Goal: Task Accomplishment & Management: Use online tool/utility

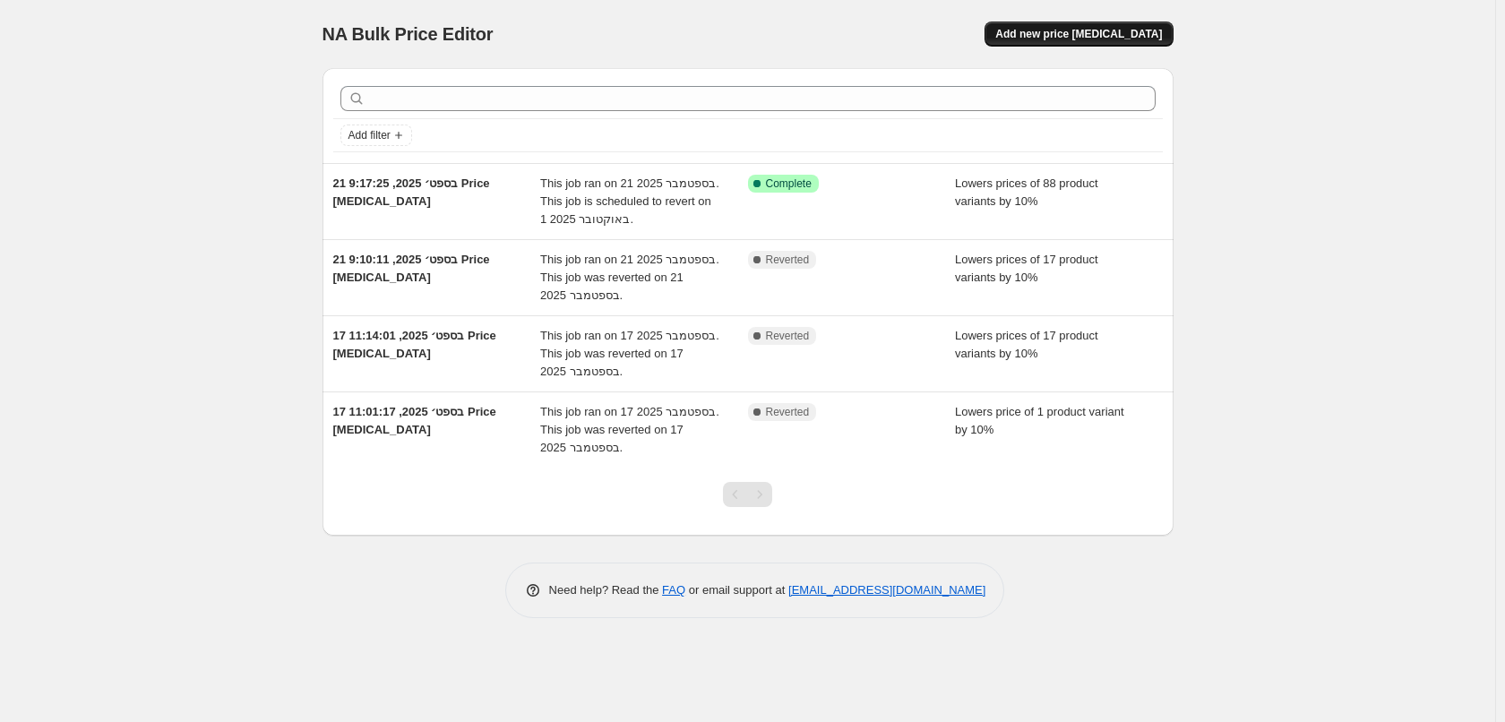
click at [1143, 31] on span "Add new price [MEDICAL_DATA]" at bounding box center [1078, 34] width 167 height 14
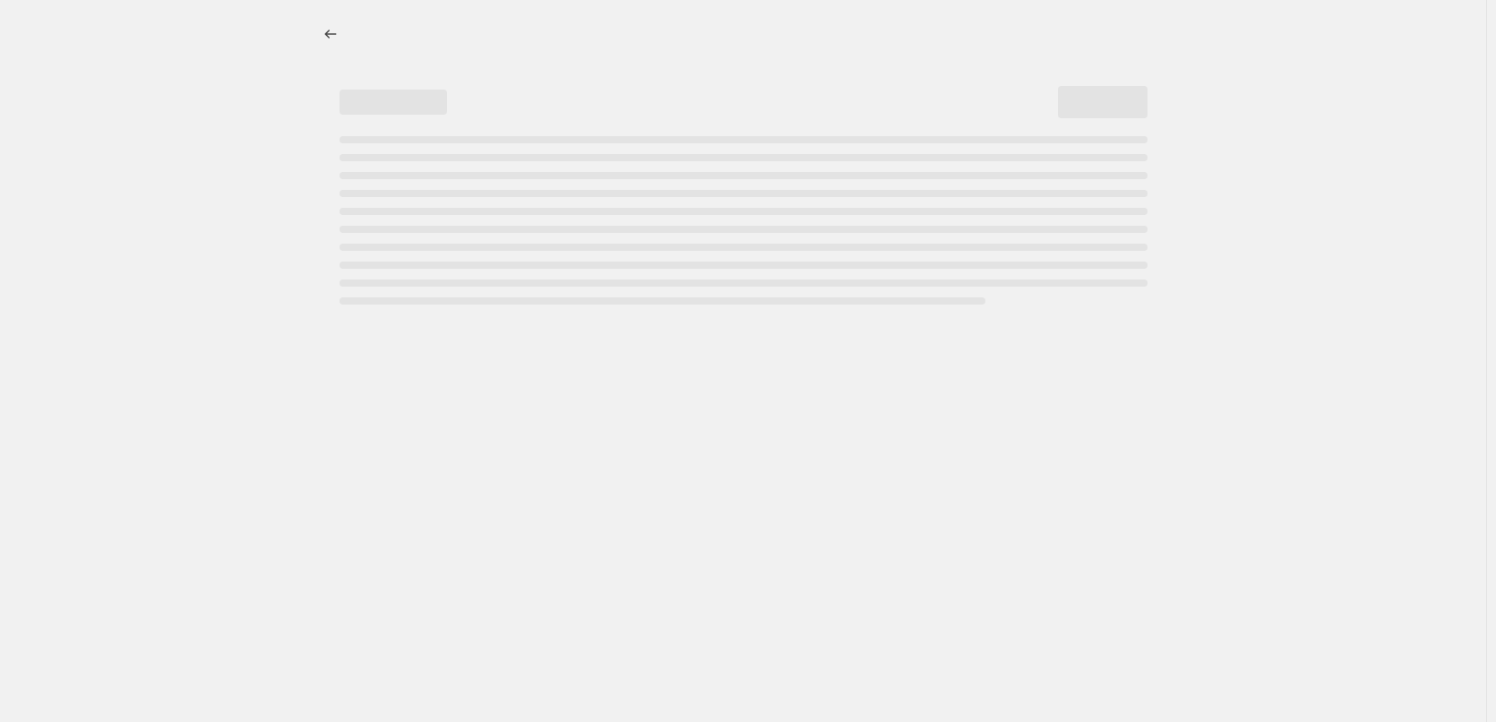
select select "percentage"
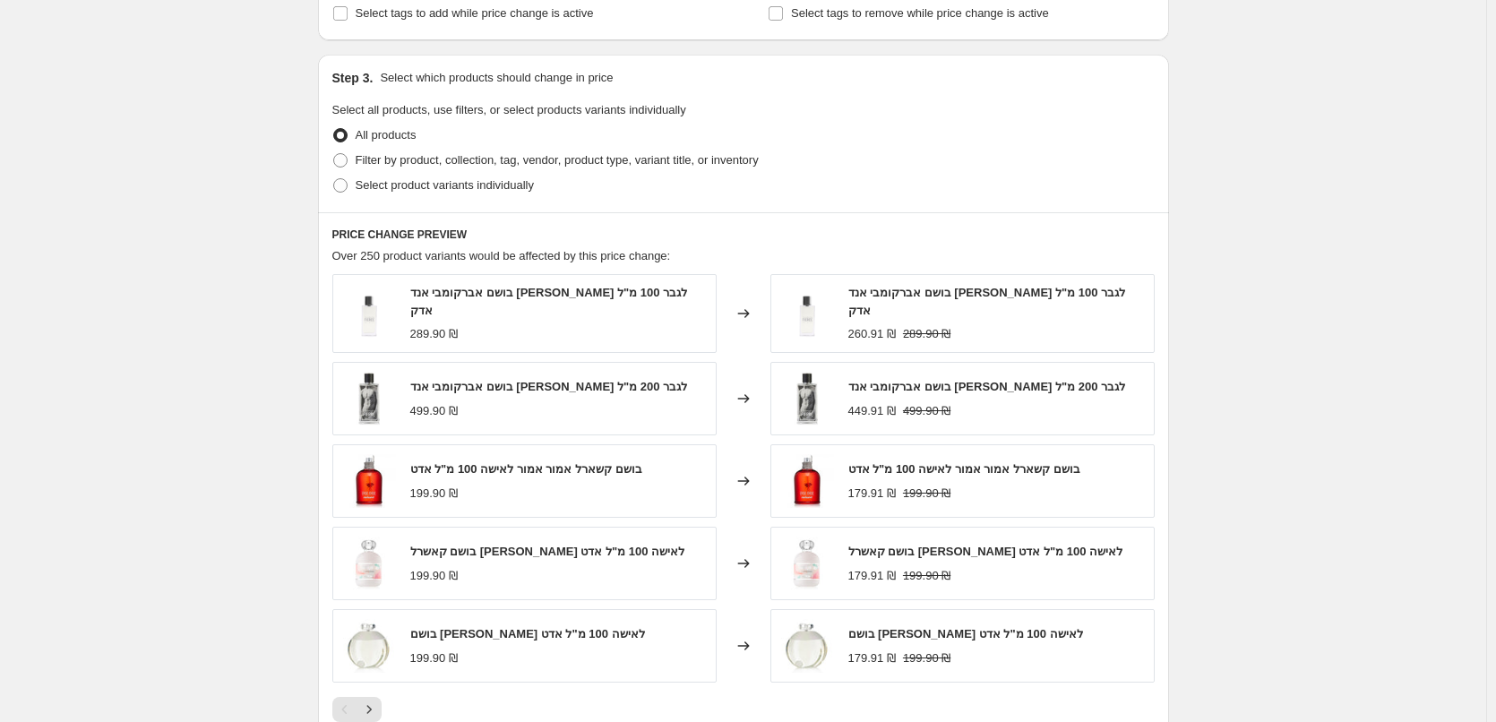
scroll to position [806, 0]
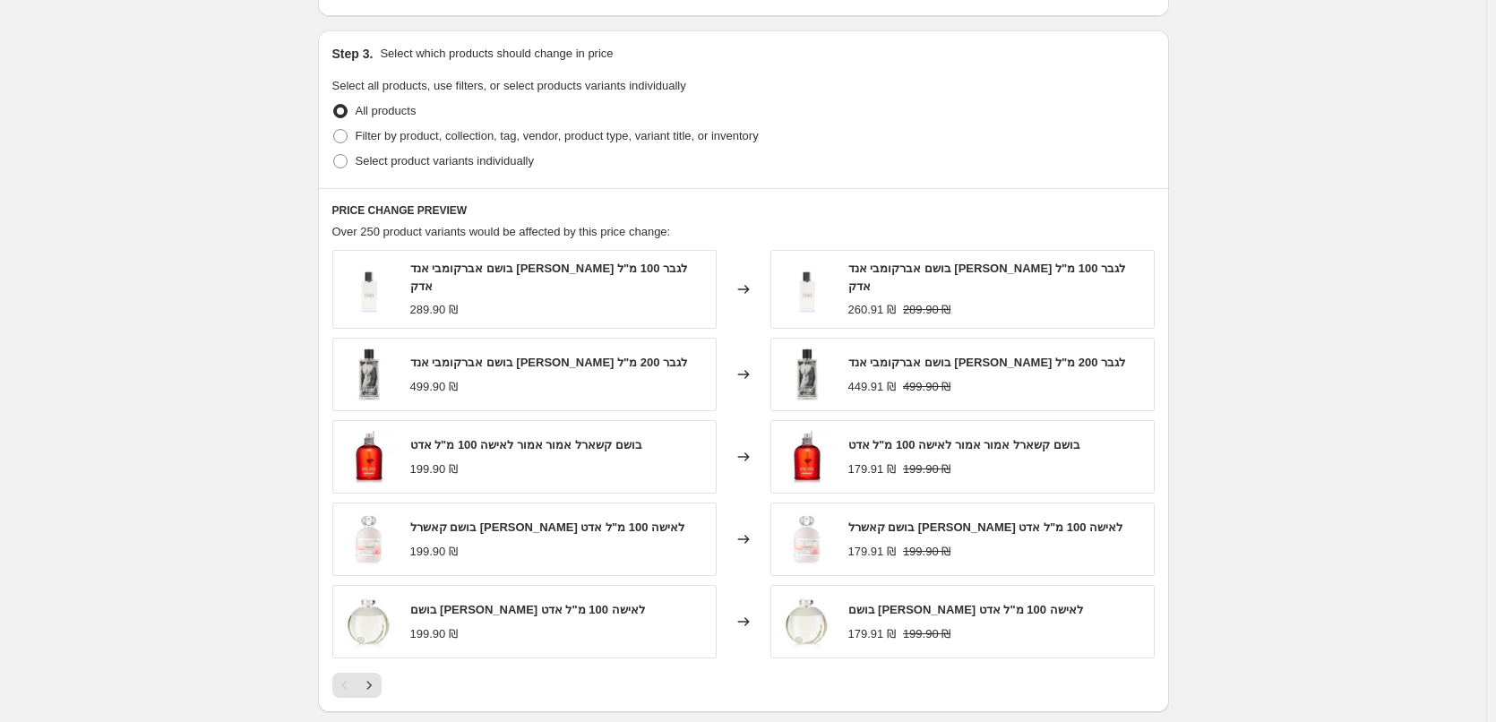
click at [1405, 215] on div "Create new price [MEDICAL_DATA]. This page is ready Create new price [MEDICAL_D…" at bounding box center [743, 92] width 1486 height 1796
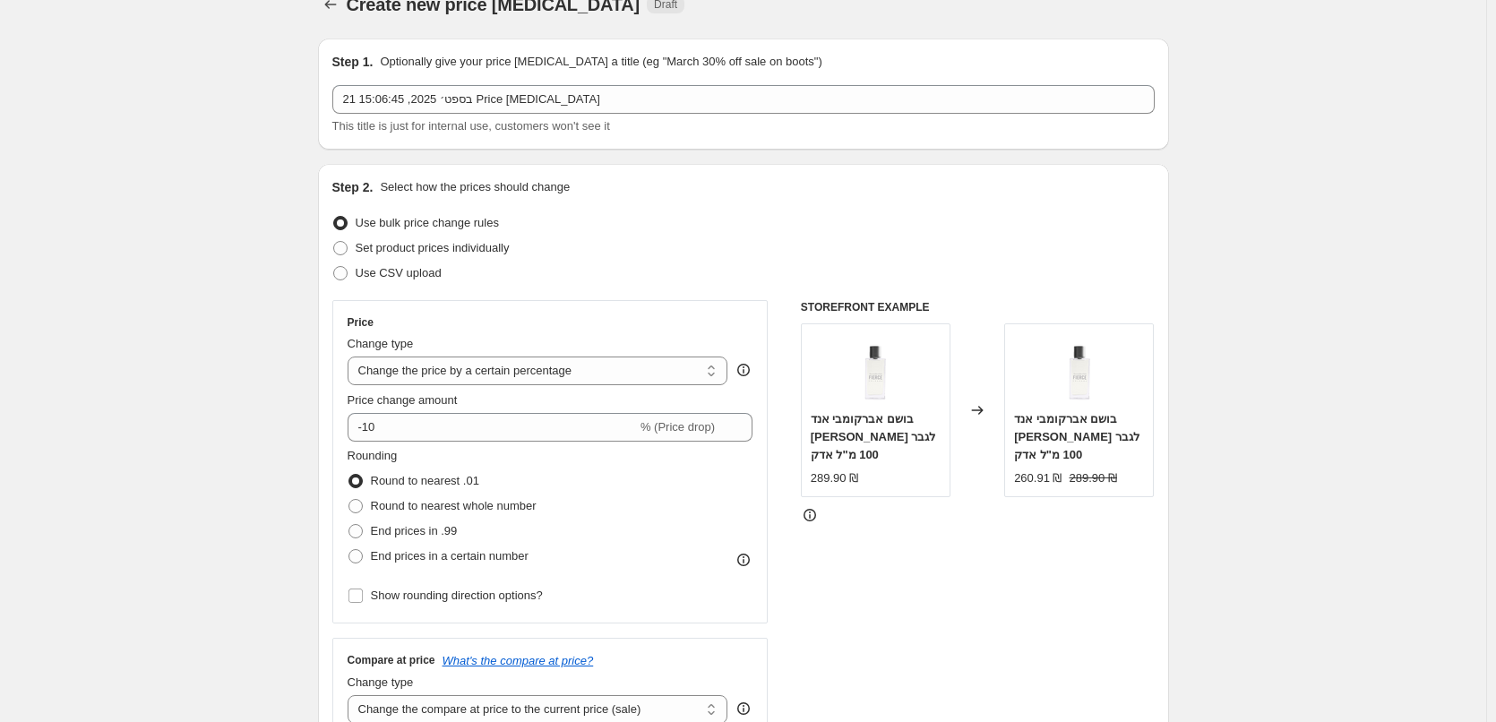
scroll to position [0, 0]
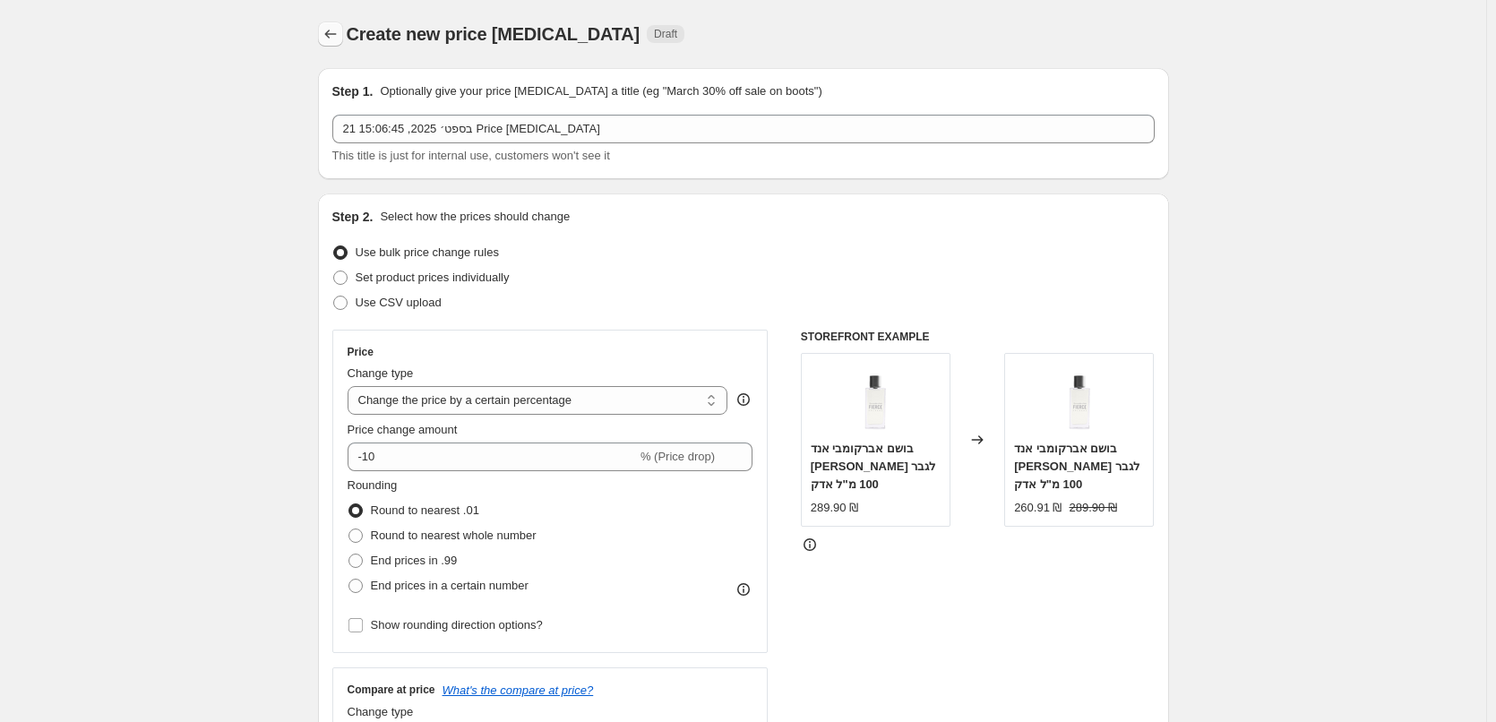
click at [339, 28] on icon "Price change jobs" at bounding box center [331, 34] width 18 height 18
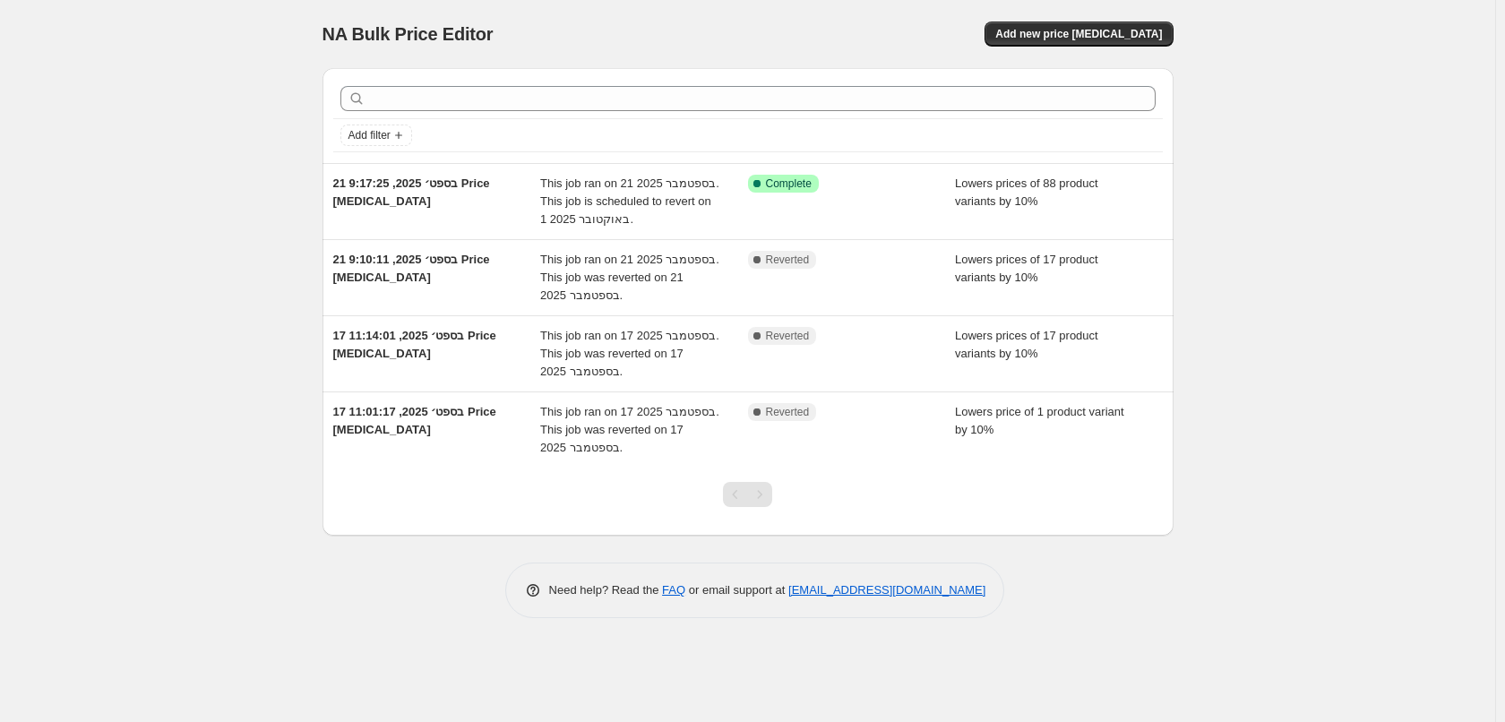
click at [151, 371] on div "NA Bulk Price Editor. This page is ready NA Bulk Price Editor Add new price [ME…" at bounding box center [747, 361] width 1495 height 722
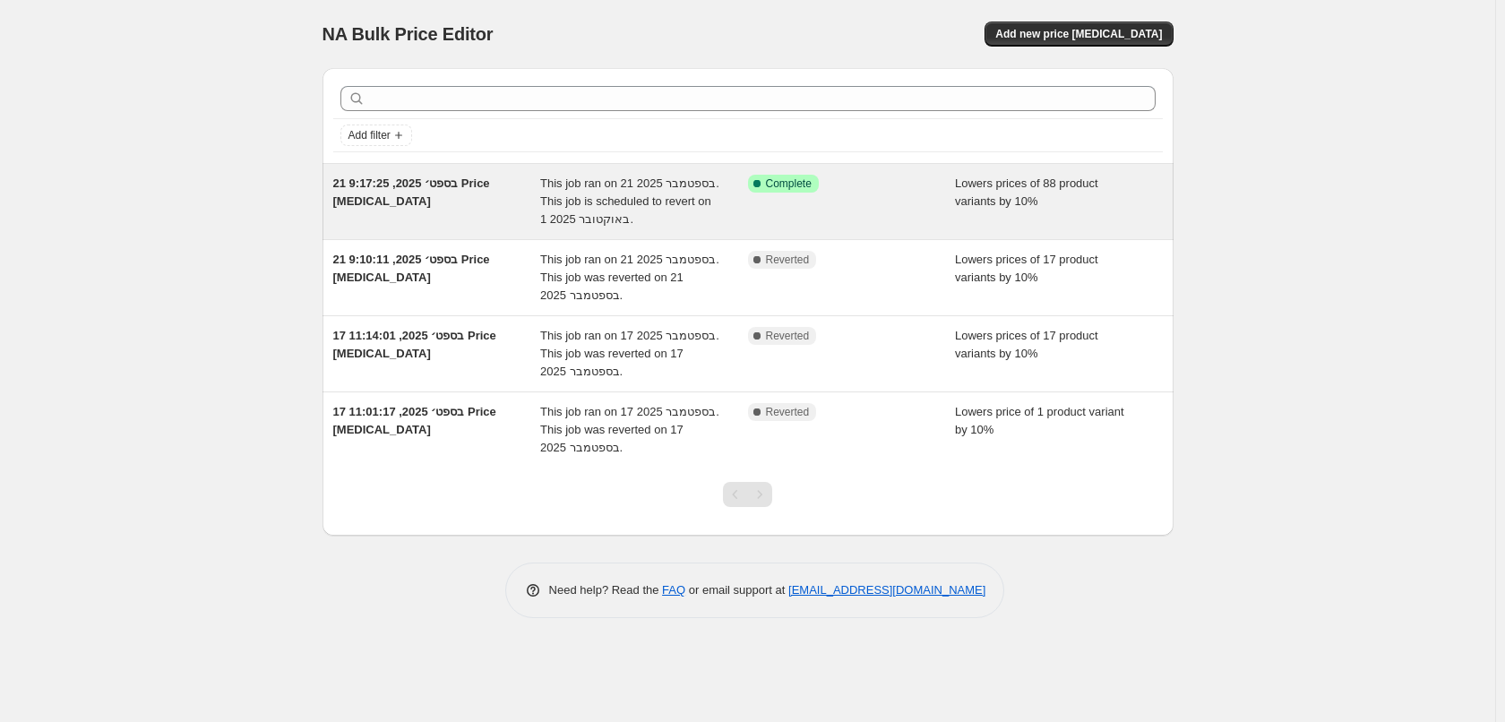
click at [656, 198] on span "This job ran on 21 בספטמבר 2025. This job is scheduled to revert on 1 באוקטובר …" at bounding box center [629, 200] width 179 height 49
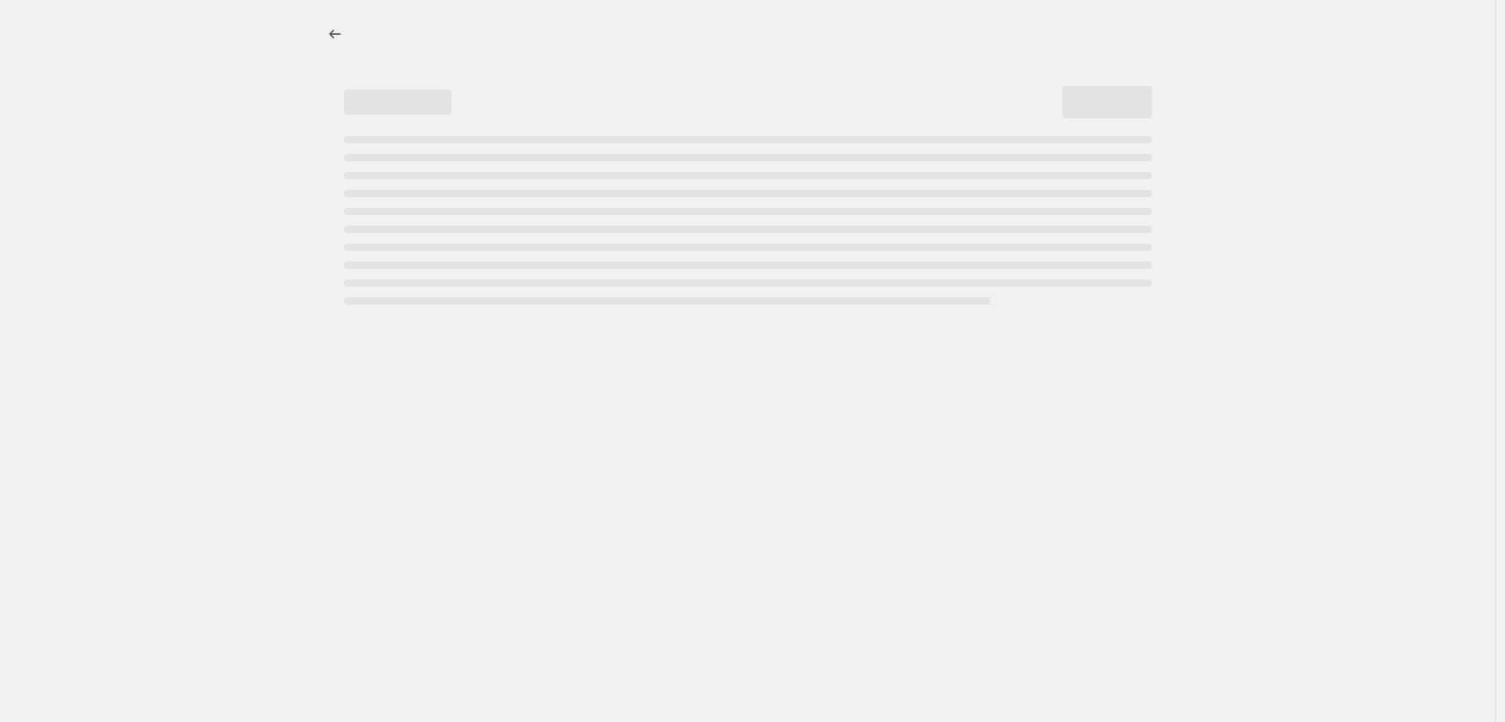
select select "percentage"
select select "vendor"
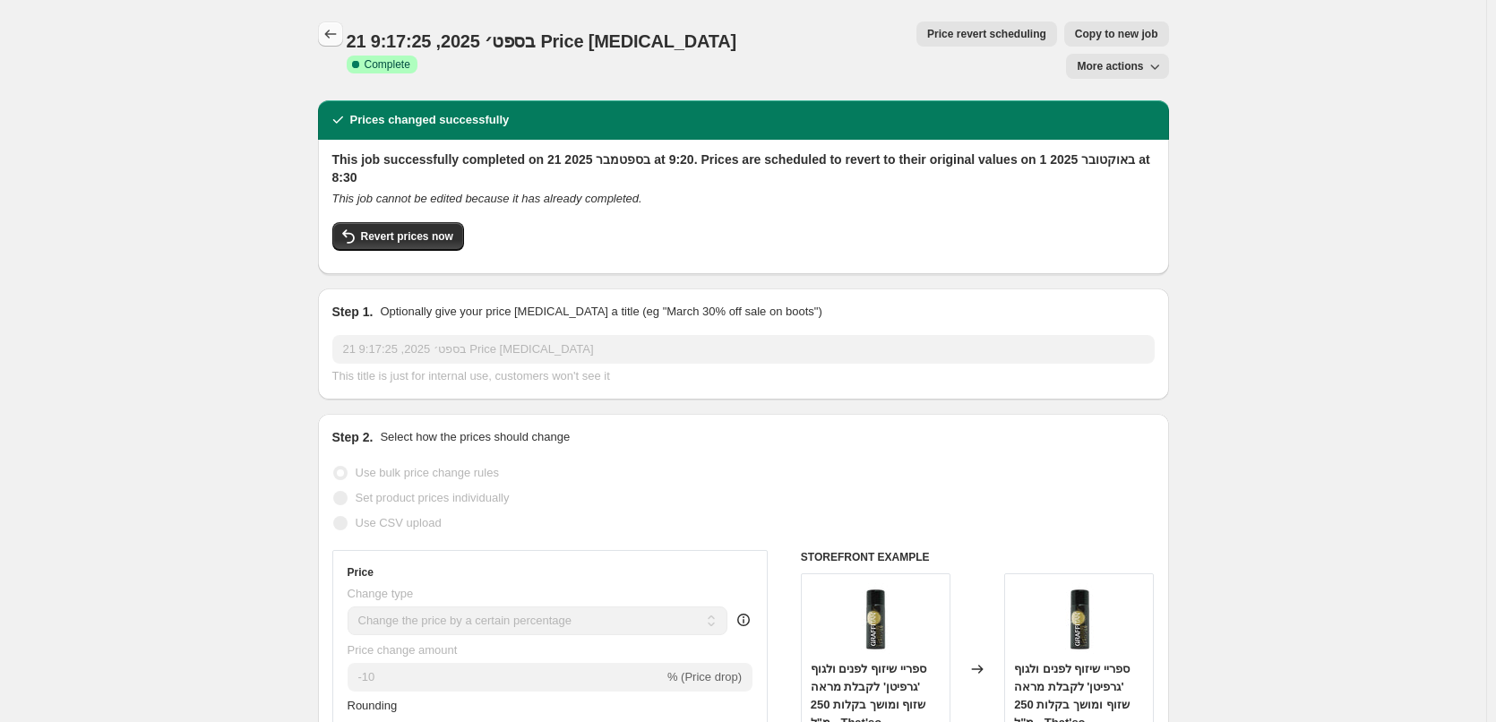
click at [327, 28] on icon "Price change jobs" at bounding box center [331, 34] width 18 height 18
